Goal: Task Accomplishment & Management: Manage account settings

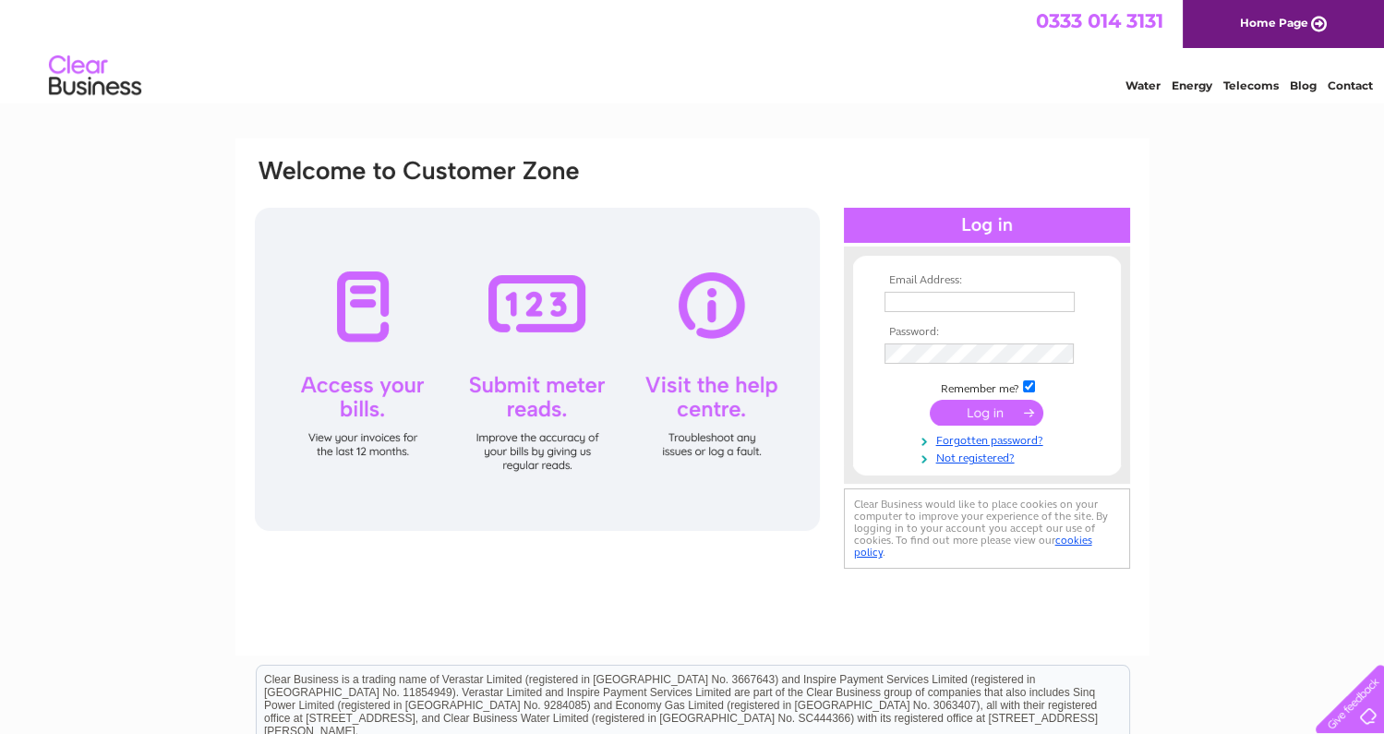
click at [953, 296] on input "text" at bounding box center [980, 302] width 190 height 20
type input "Energy@dumgal.gov.uk"
click at [998, 411] on input "submit" at bounding box center [987, 415] width 114 height 26
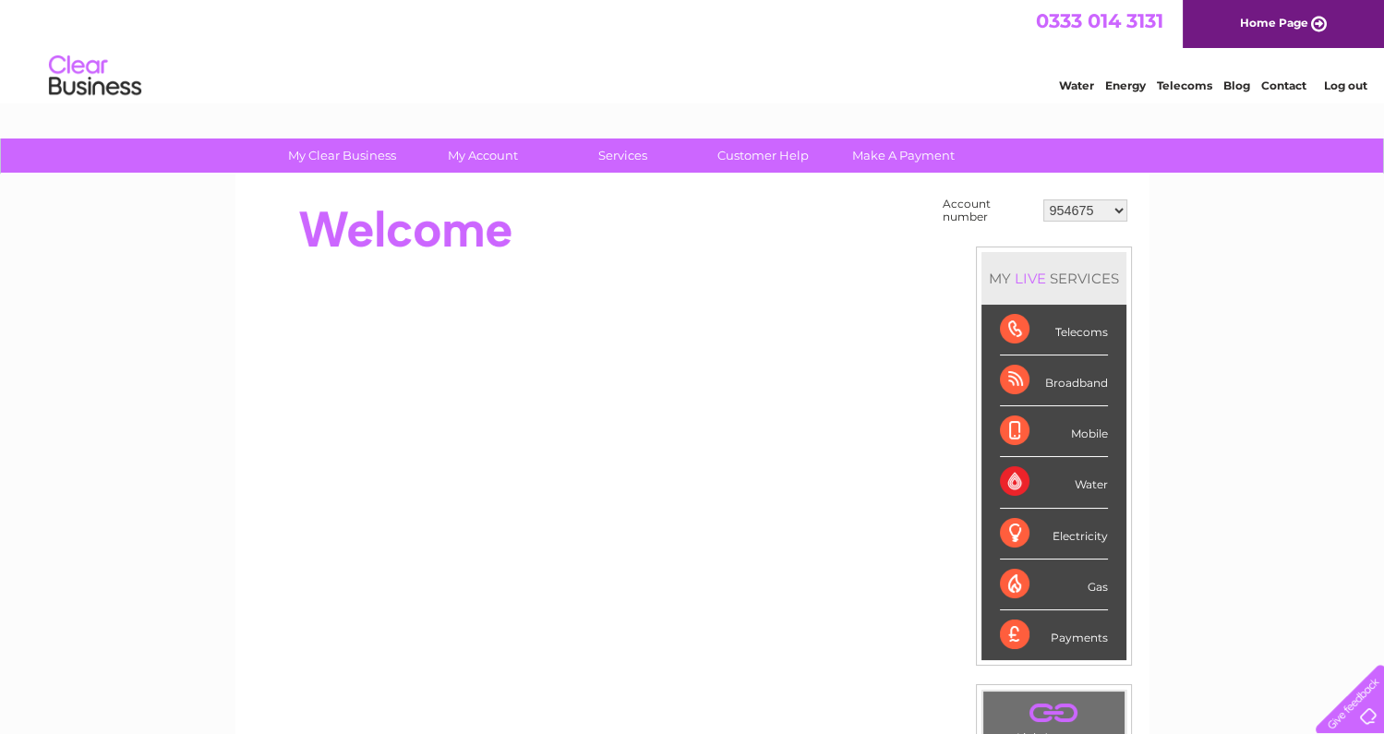
click at [1118, 209] on select "954675 996017 1153735 30302964" at bounding box center [1086, 210] width 84 height 22
click at [823, 242] on div at bounding box center [589, 230] width 672 height 74
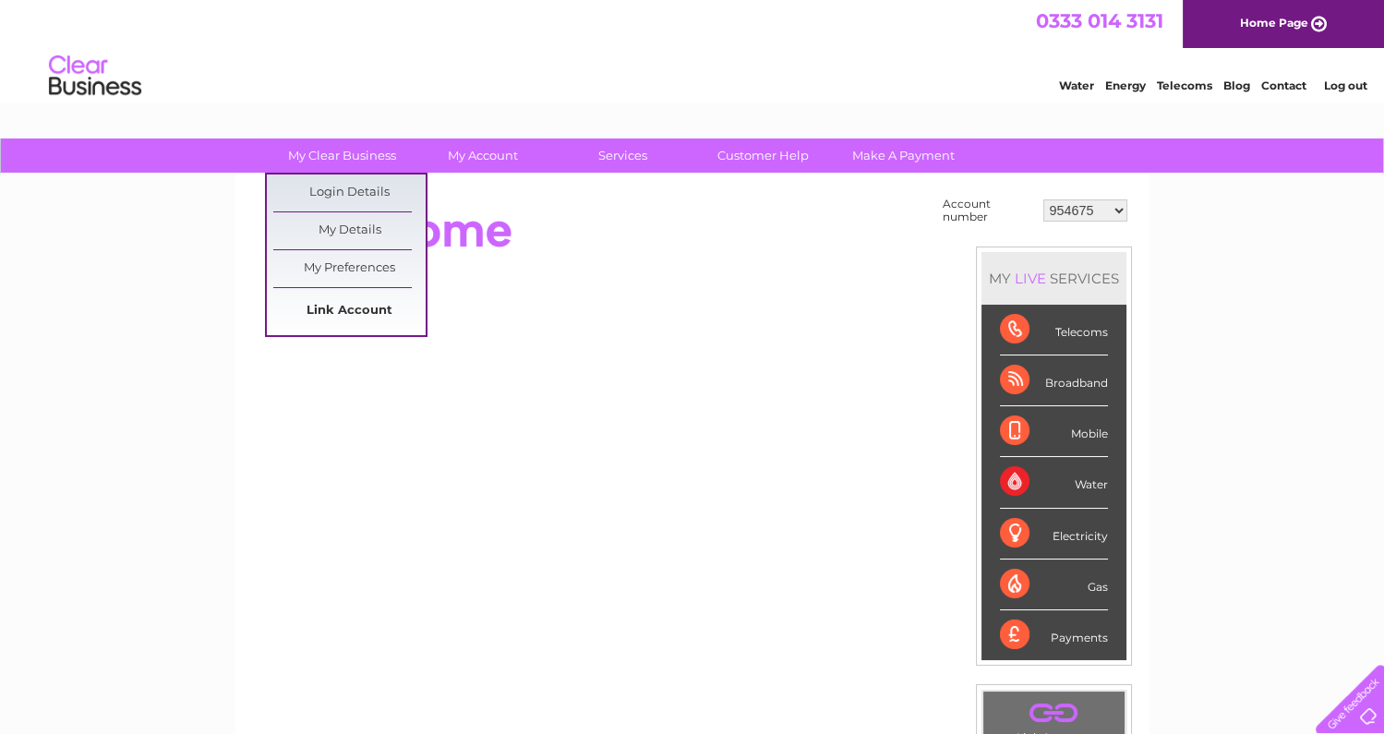
click at [378, 304] on link "Link Account" at bounding box center [349, 311] width 152 height 37
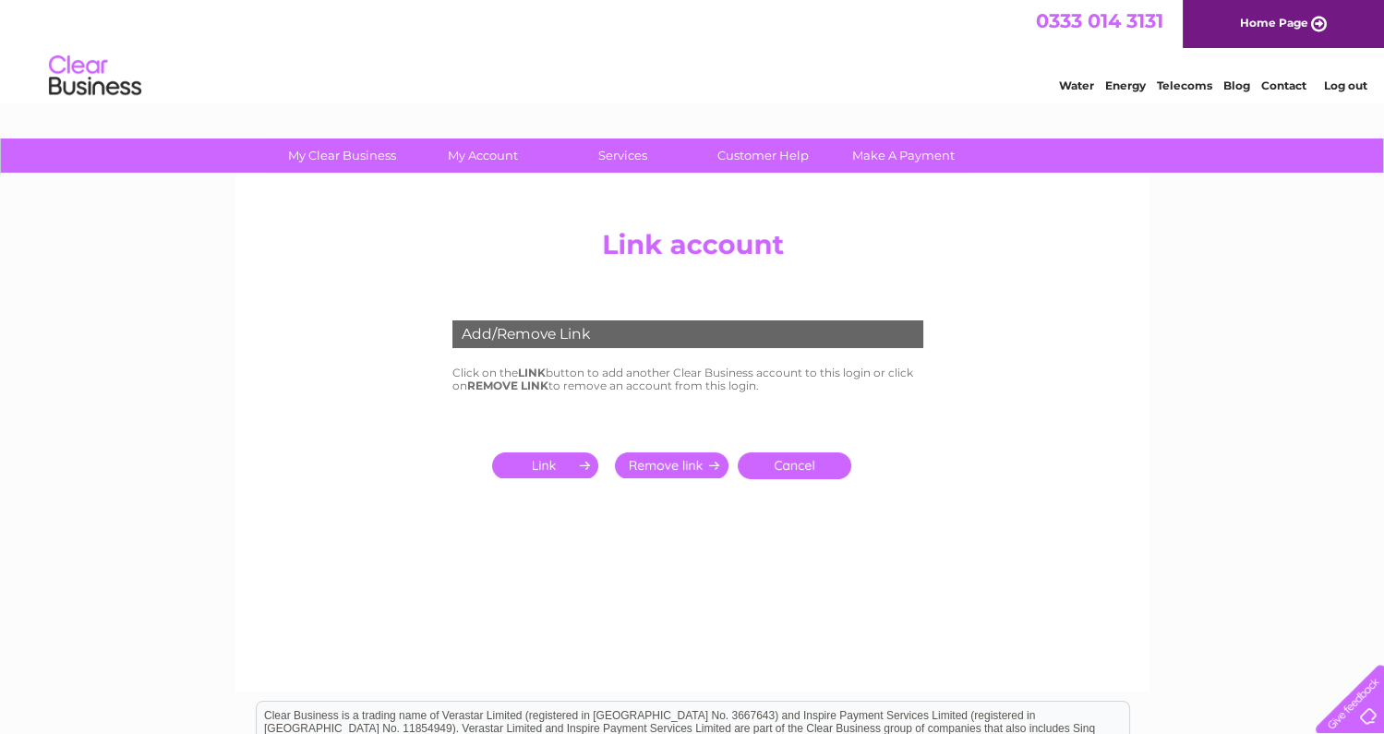
click at [547, 461] on input "submit" at bounding box center [549, 466] width 114 height 26
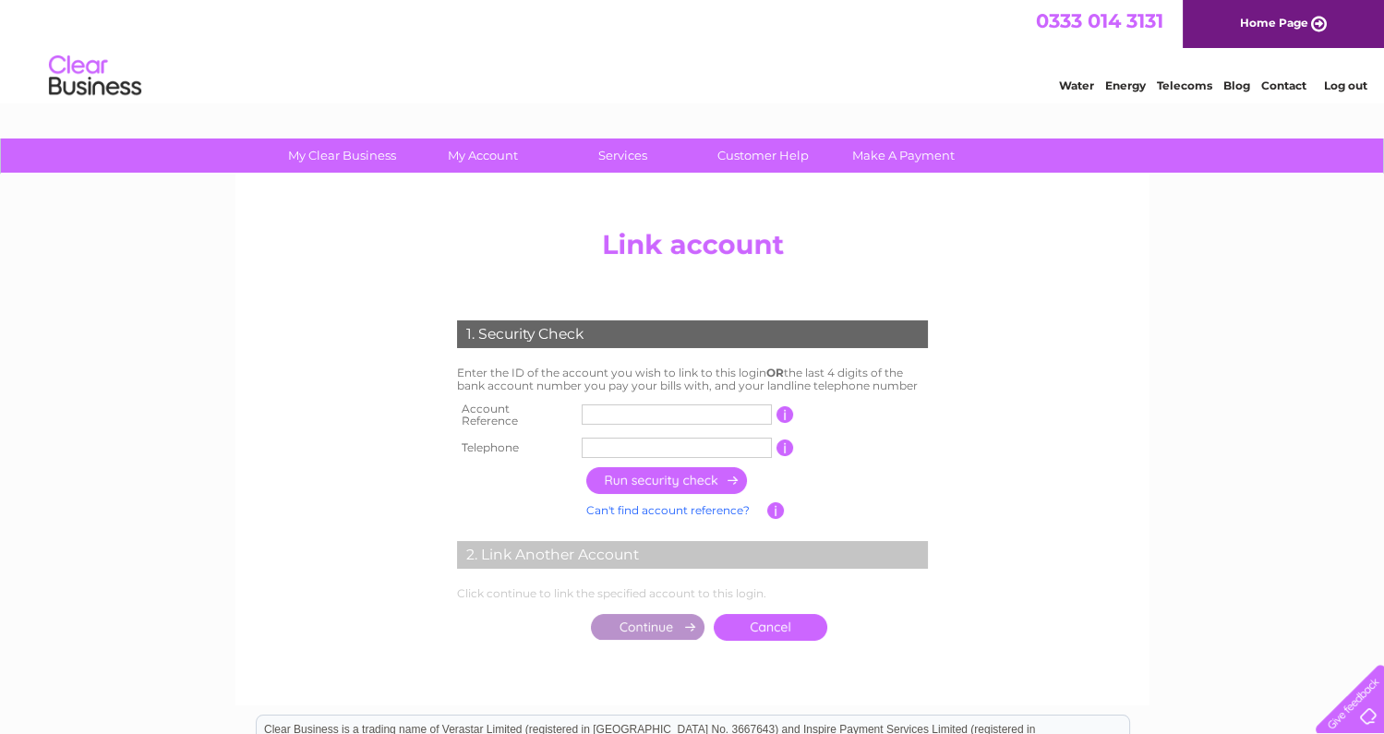
click at [635, 412] on input "text" at bounding box center [677, 415] width 190 height 20
type input "30320808"
click at [783, 413] on input "button" at bounding box center [786, 414] width 18 height 17
click at [887, 438] on td "1 of the landline telephone numbers you have given us" at bounding box center [863, 448] width 138 height 30
click at [672, 438] on input "text" at bounding box center [677, 448] width 190 height 20
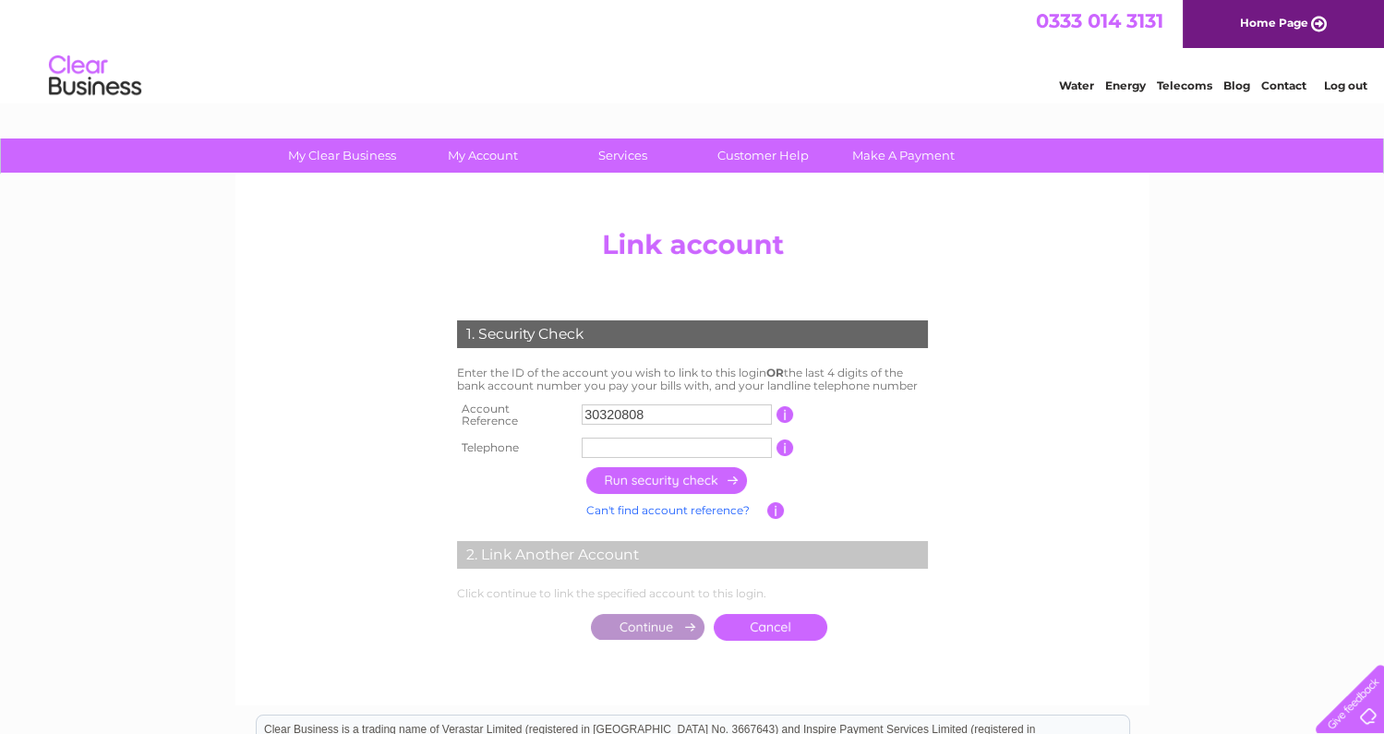
click at [634, 440] on input "text" at bounding box center [677, 448] width 190 height 20
click at [610, 442] on input "text" at bounding box center [677, 448] width 190 height 20
click at [867, 478] on td at bounding box center [757, 481] width 351 height 36
click at [707, 475] on input "button" at bounding box center [667, 480] width 163 height 27
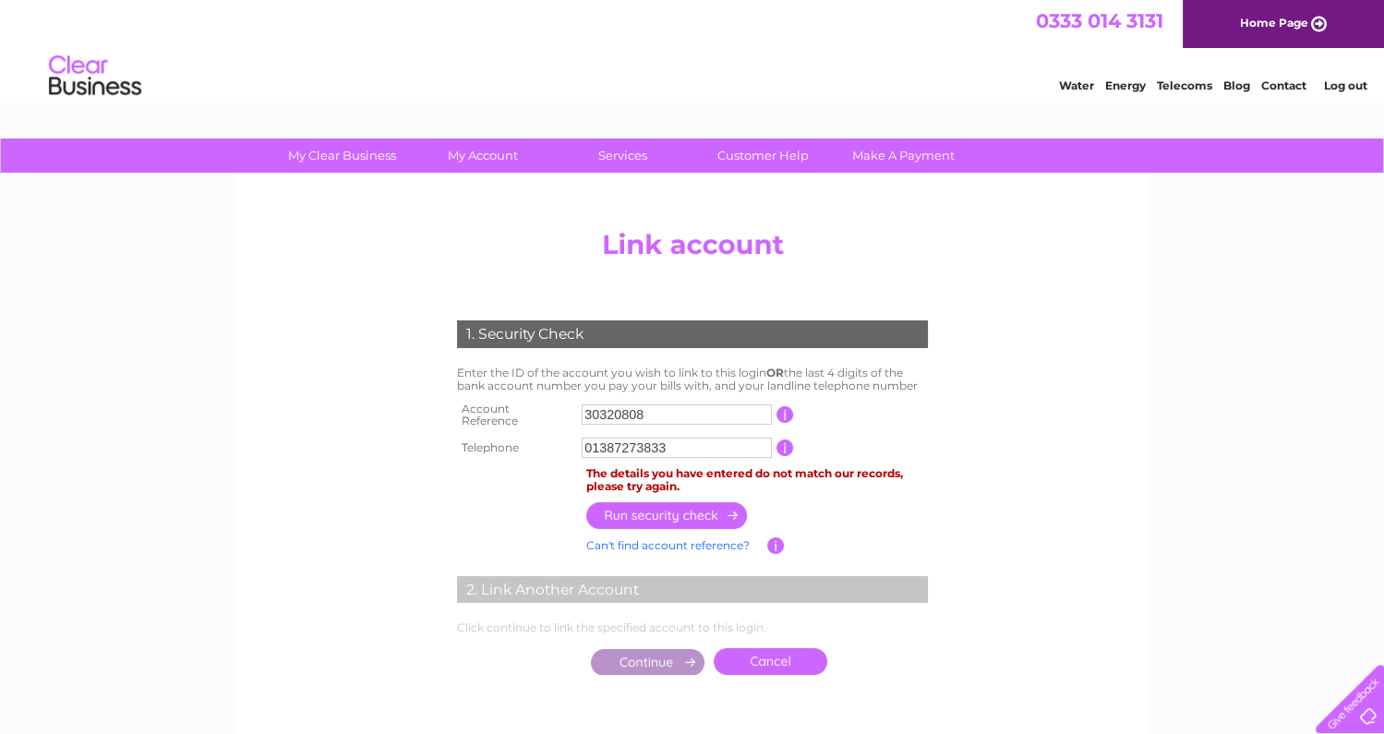
click at [621, 438] on input "01387273833" at bounding box center [677, 448] width 190 height 20
click at [708, 449] on input "01387273833" at bounding box center [677, 448] width 190 height 20
click at [785, 440] on input "button" at bounding box center [786, 448] width 18 height 17
click at [785, 443] on input "button" at bounding box center [786, 448] width 18 height 17
click at [671, 444] on input "01387273833" at bounding box center [677, 448] width 190 height 20
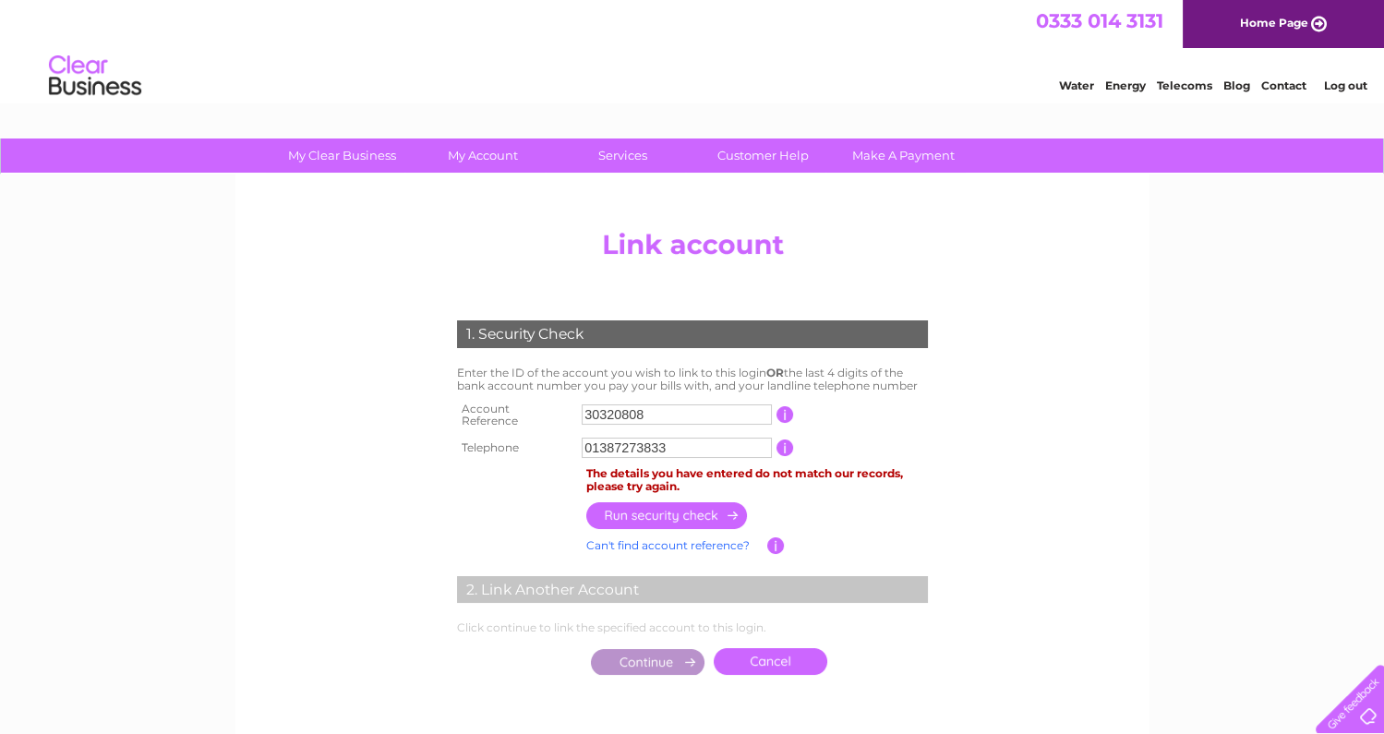
drag, startPoint x: 696, startPoint y: 435, endPoint x: 560, endPoint y: 435, distance: 136.7
click at [560, 435] on tr "Telephone 01387273833 1 of the landline telephone numbers you have given us" at bounding box center [693, 448] width 480 height 30
click at [682, 504] on input "button" at bounding box center [667, 515] width 163 height 27
drag, startPoint x: 684, startPoint y: 444, endPoint x: 546, endPoint y: 442, distance: 138.6
click at [546, 442] on tr "Telephone 03033333000 1 of the landline telephone numbers you have given us" at bounding box center [693, 448] width 480 height 30
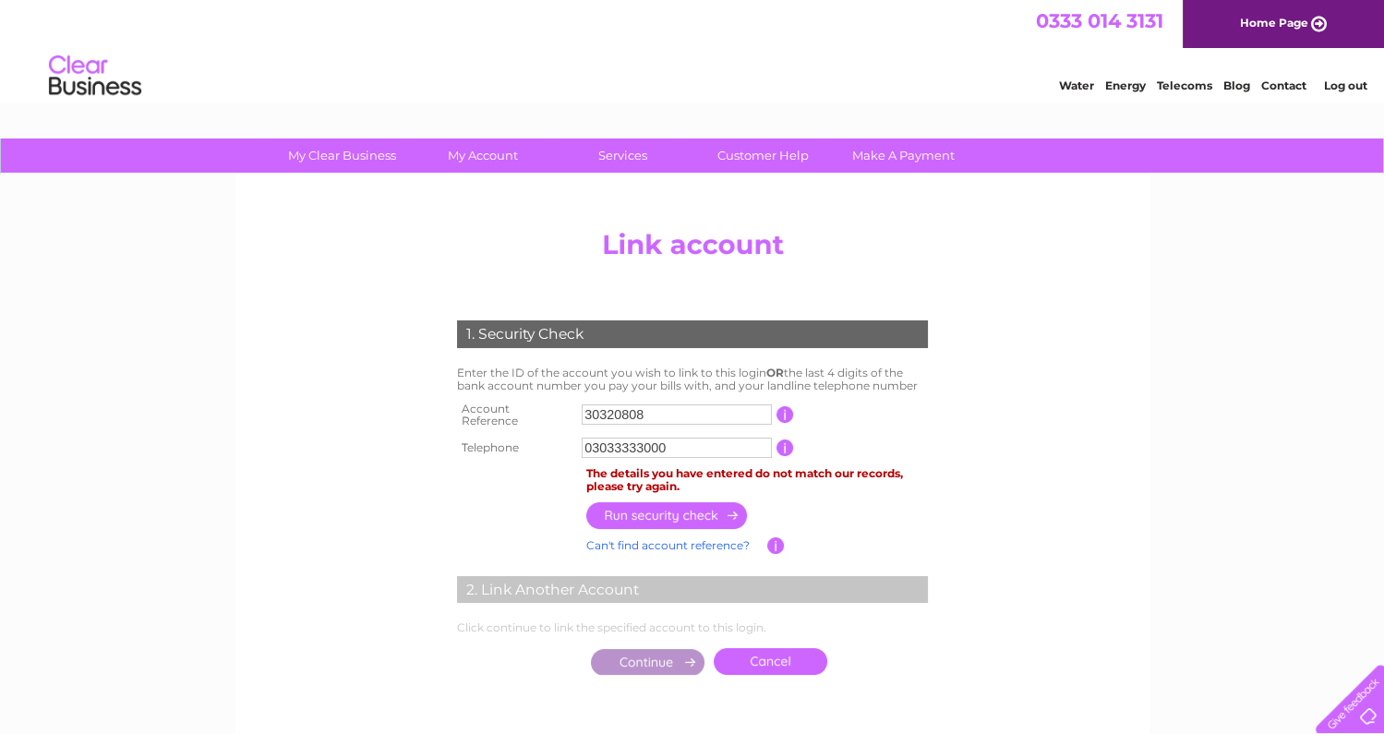
click at [785, 441] on input "button" at bounding box center [786, 448] width 18 height 17
click at [786, 441] on input "button" at bounding box center [786, 448] width 18 height 17
click at [692, 439] on input "03033333000" at bounding box center [677, 448] width 190 height 20
drag, startPoint x: 691, startPoint y: 438, endPoint x: 554, endPoint y: 435, distance: 136.7
click at [554, 435] on tr "Telephone 03033333000 1 of the landline telephone numbers you have given us" at bounding box center [693, 448] width 480 height 30
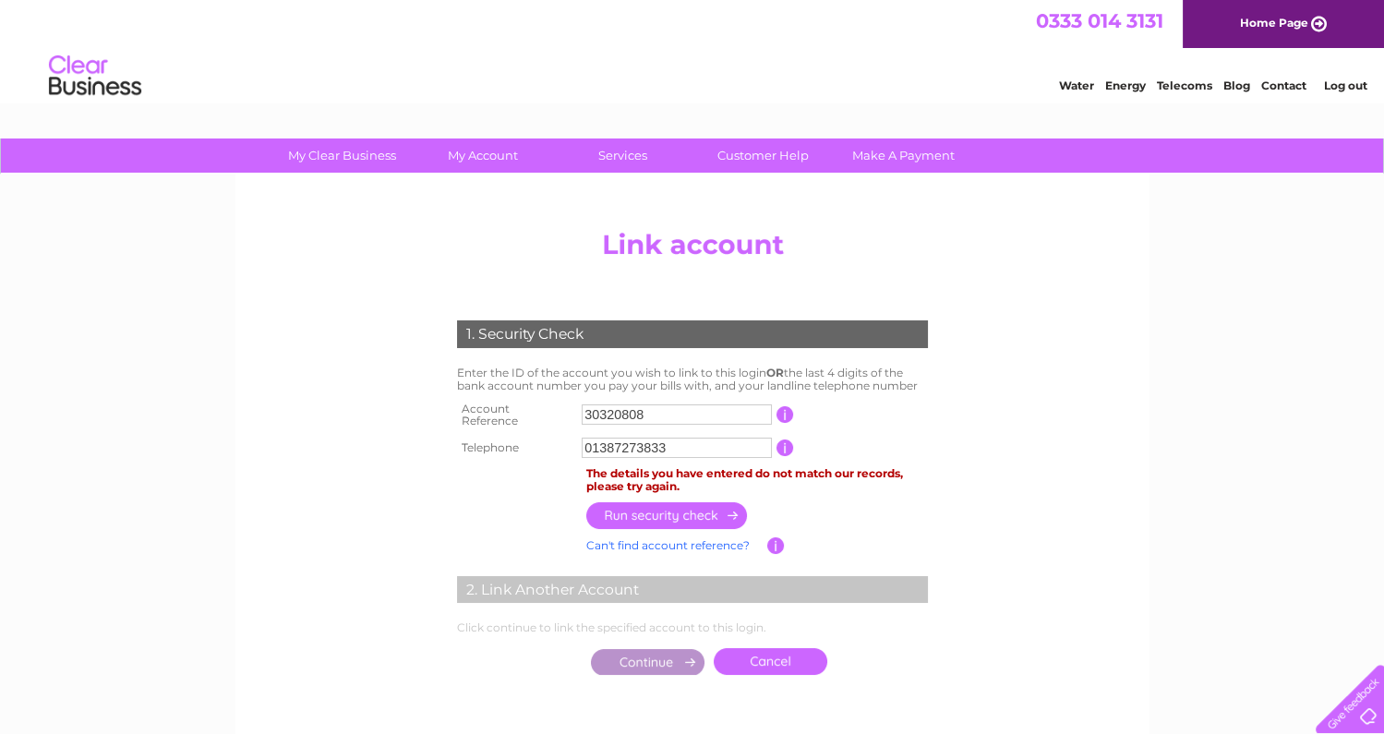
type input "01387273833"
click at [1055, 484] on center "Add/Remove Link Click on the LINK button to add another Clear Business account …" at bounding box center [692, 471] width 879 height 501
click at [1291, 86] on link "Contact" at bounding box center [1284, 86] width 45 height 14
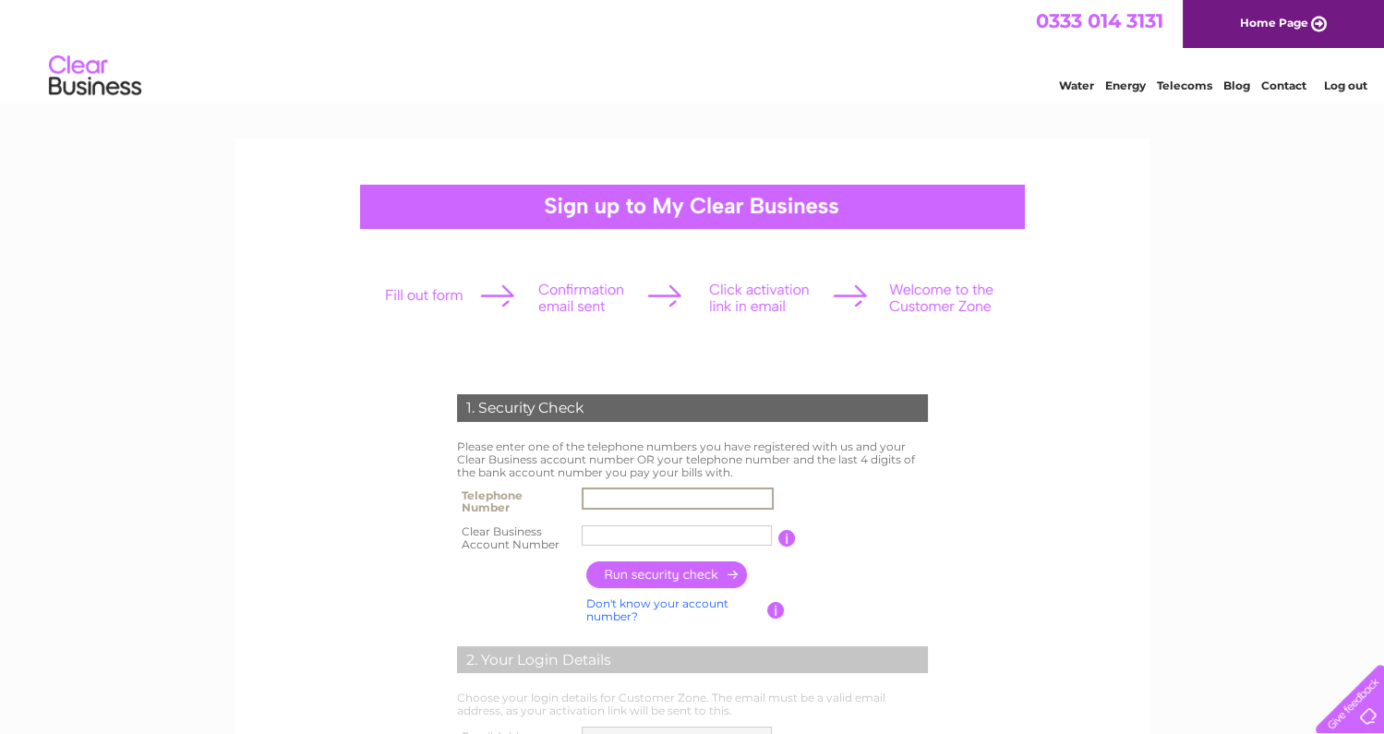
click at [616, 497] on input "text" at bounding box center [678, 499] width 192 height 22
type input "0"
click at [611, 495] on input "text" at bounding box center [678, 499] width 192 height 22
type input "01387260146"
click at [635, 541] on input "text" at bounding box center [677, 536] width 190 height 20
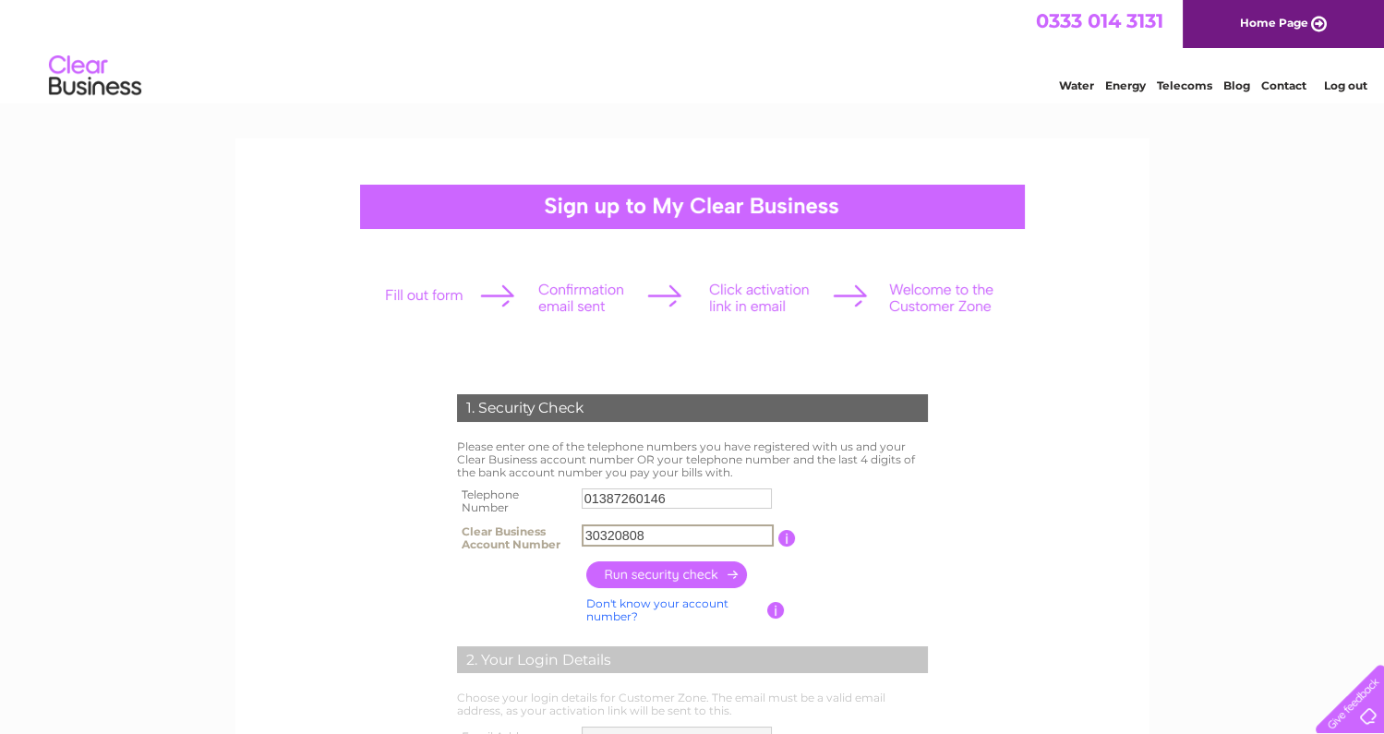
click at [683, 576] on input "button" at bounding box center [667, 575] width 163 height 27
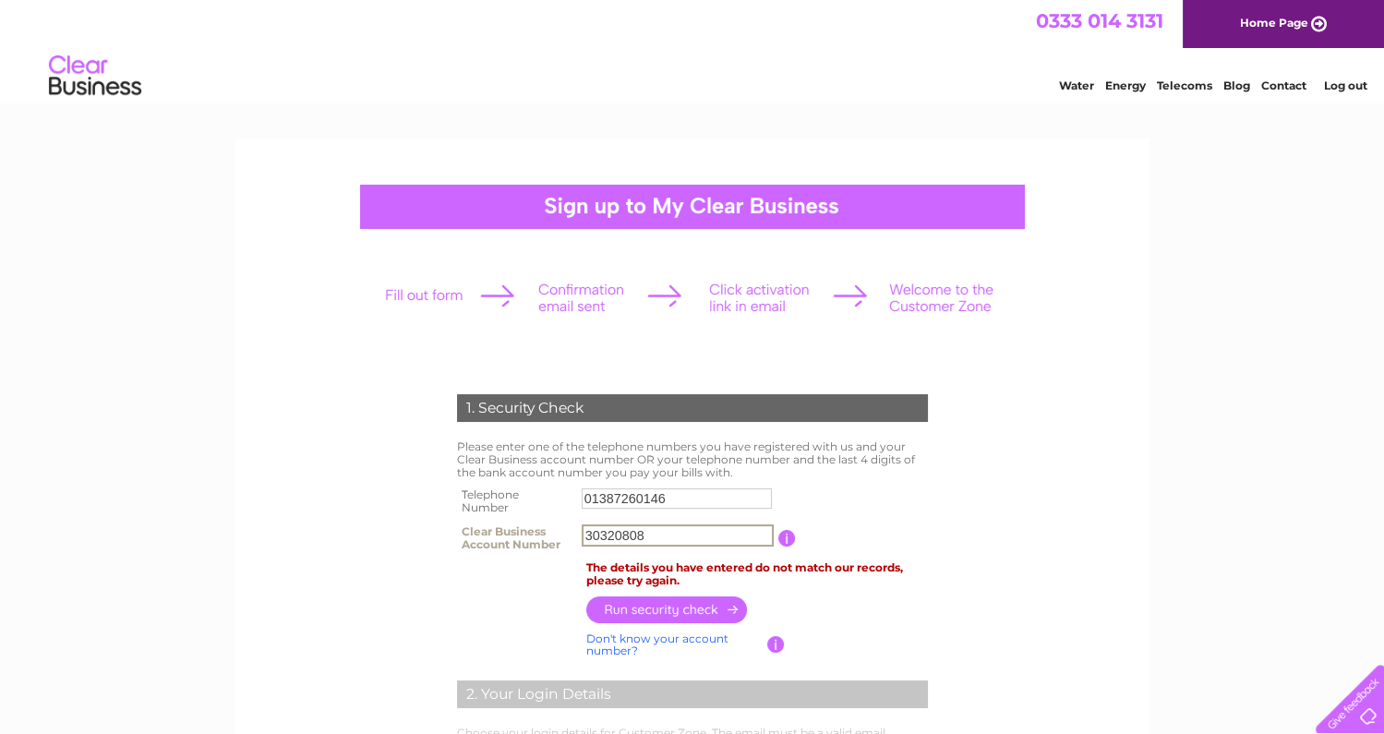
drag, startPoint x: 587, startPoint y: 533, endPoint x: 602, endPoint y: 533, distance: 14.8
click at [590, 533] on input "30320808" at bounding box center [678, 536] width 192 height 22
type input "C30320808"
click at [699, 610] on input "button" at bounding box center [667, 610] width 163 height 27
click at [652, 534] on input "C30320808" at bounding box center [678, 536] width 192 height 22
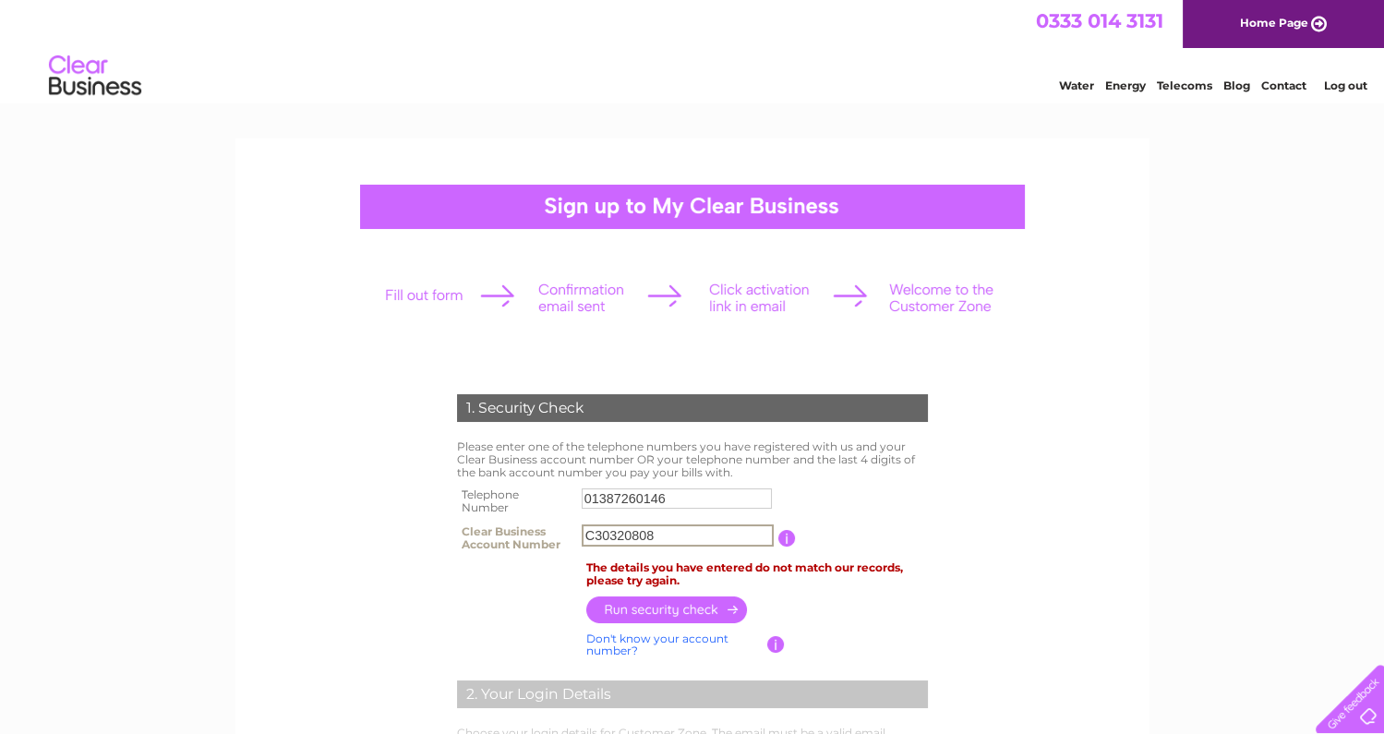
drag, startPoint x: 661, startPoint y: 533, endPoint x: 568, endPoint y: 529, distance: 93.4
click at [559, 533] on tr "Clear Business Account Number C30320808 You will find your account number on th…" at bounding box center [693, 538] width 480 height 37
click at [1277, 18] on link "Home Page" at bounding box center [1283, 24] width 201 height 48
